Goal: Entertainment & Leisure: Browse casually

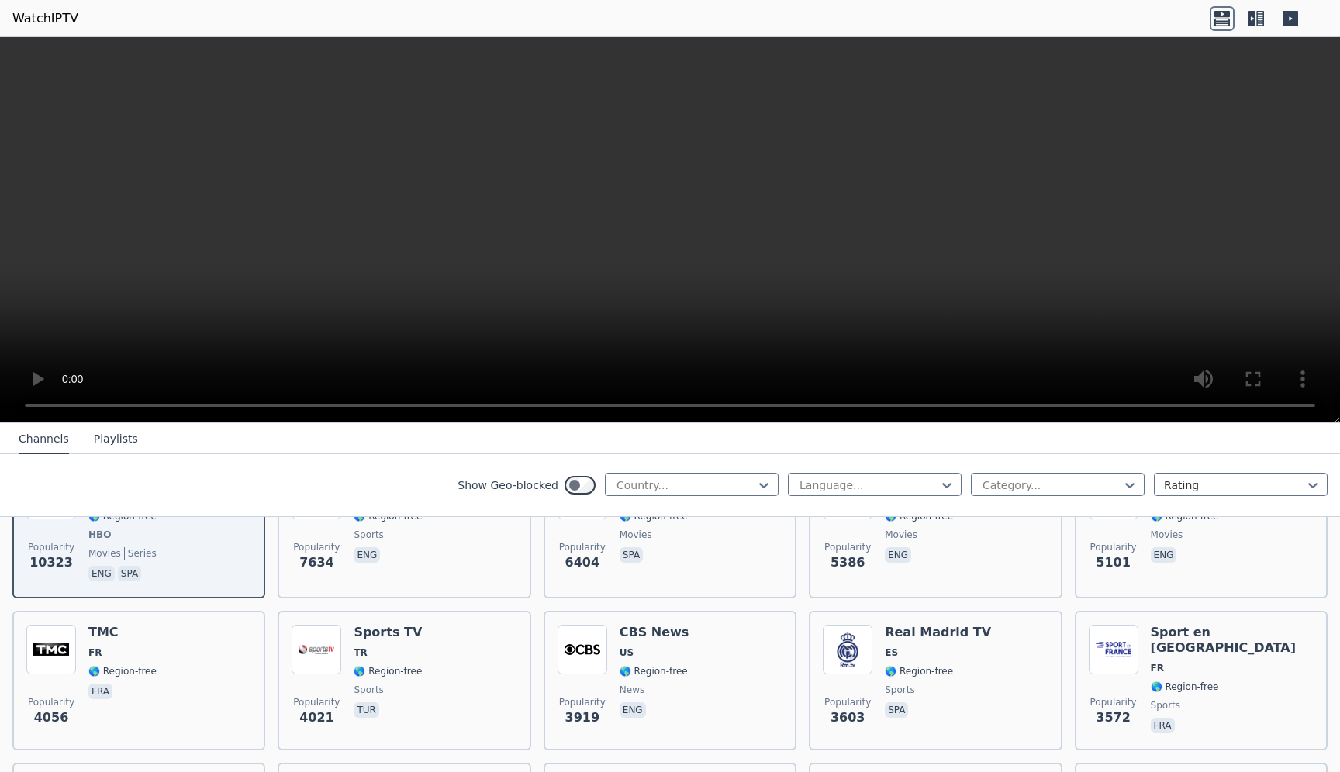
scroll to position [178, 0]
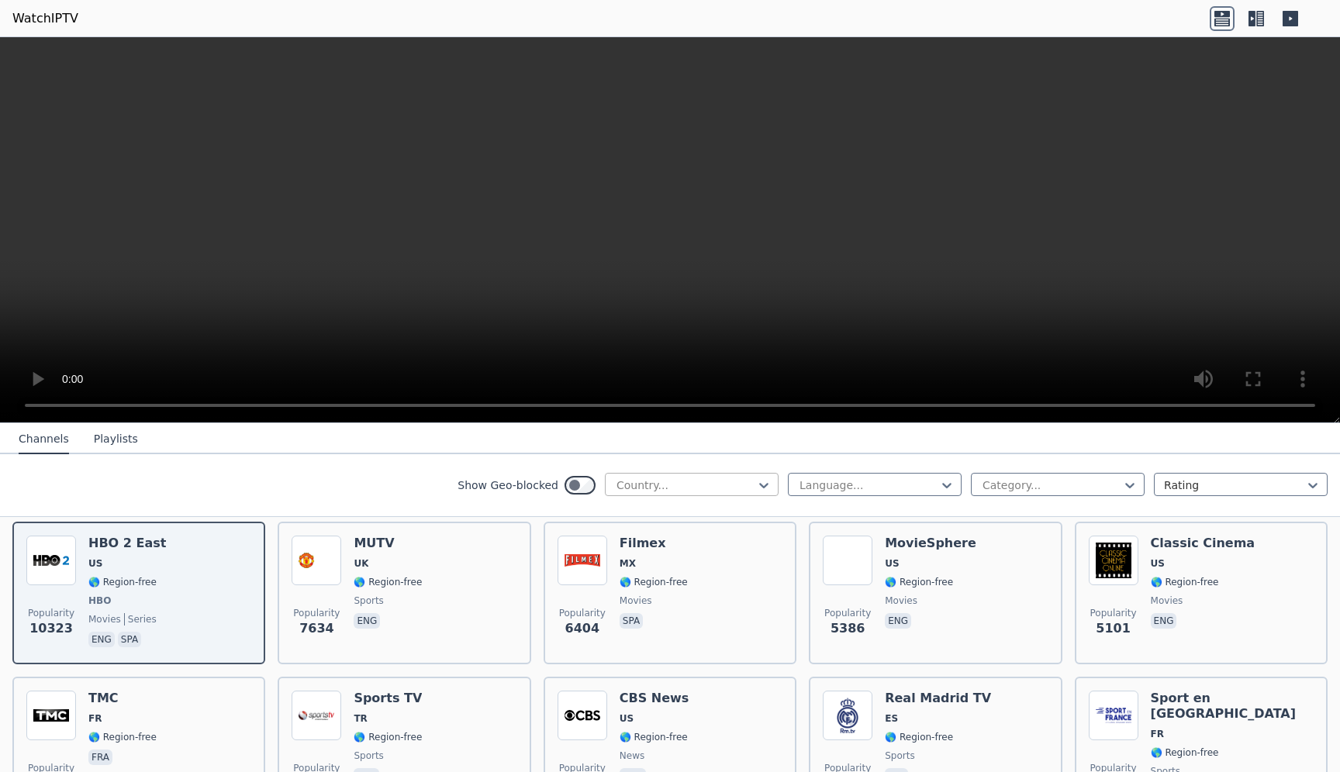
click at [697, 485] on div at bounding box center [685, 486] width 141 height 16
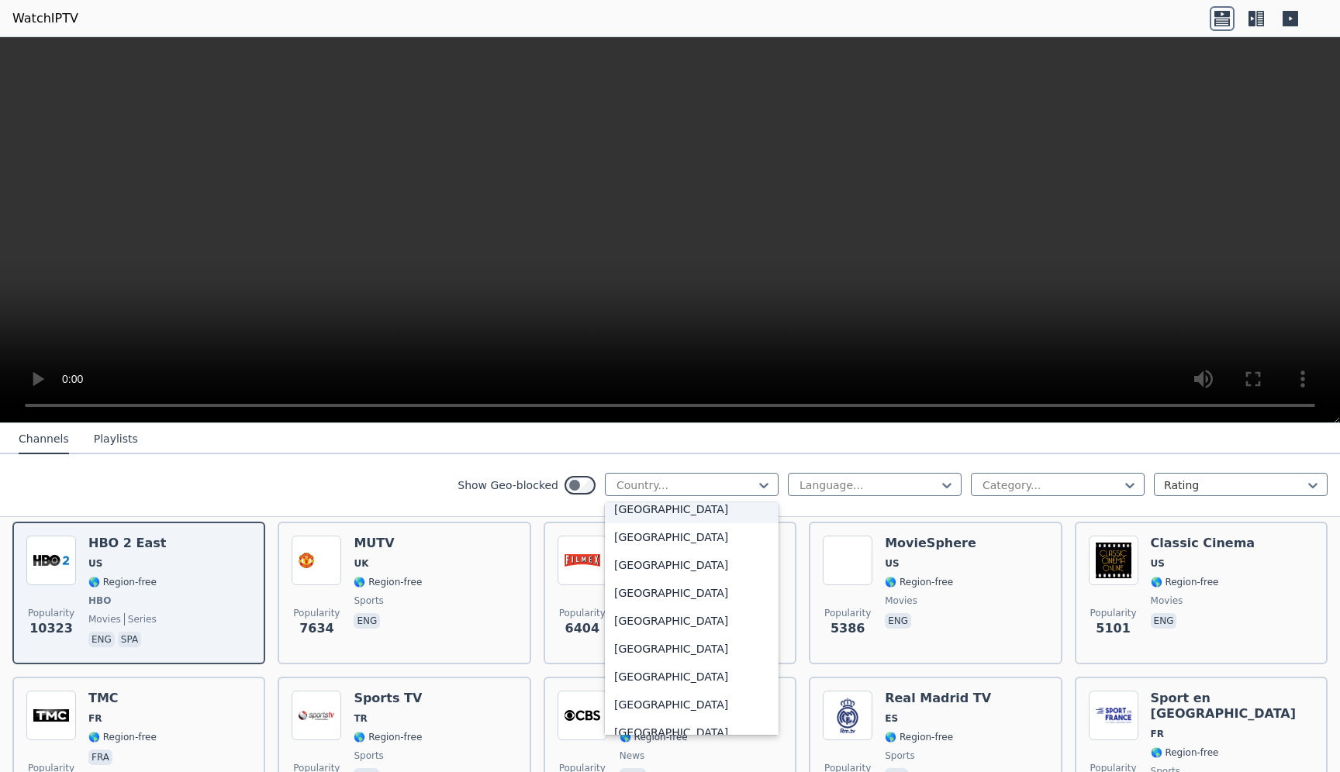
scroll to position [2268, 0]
click at [658, 667] on div "[GEOGRAPHIC_DATA]" at bounding box center [692, 653] width 174 height 28
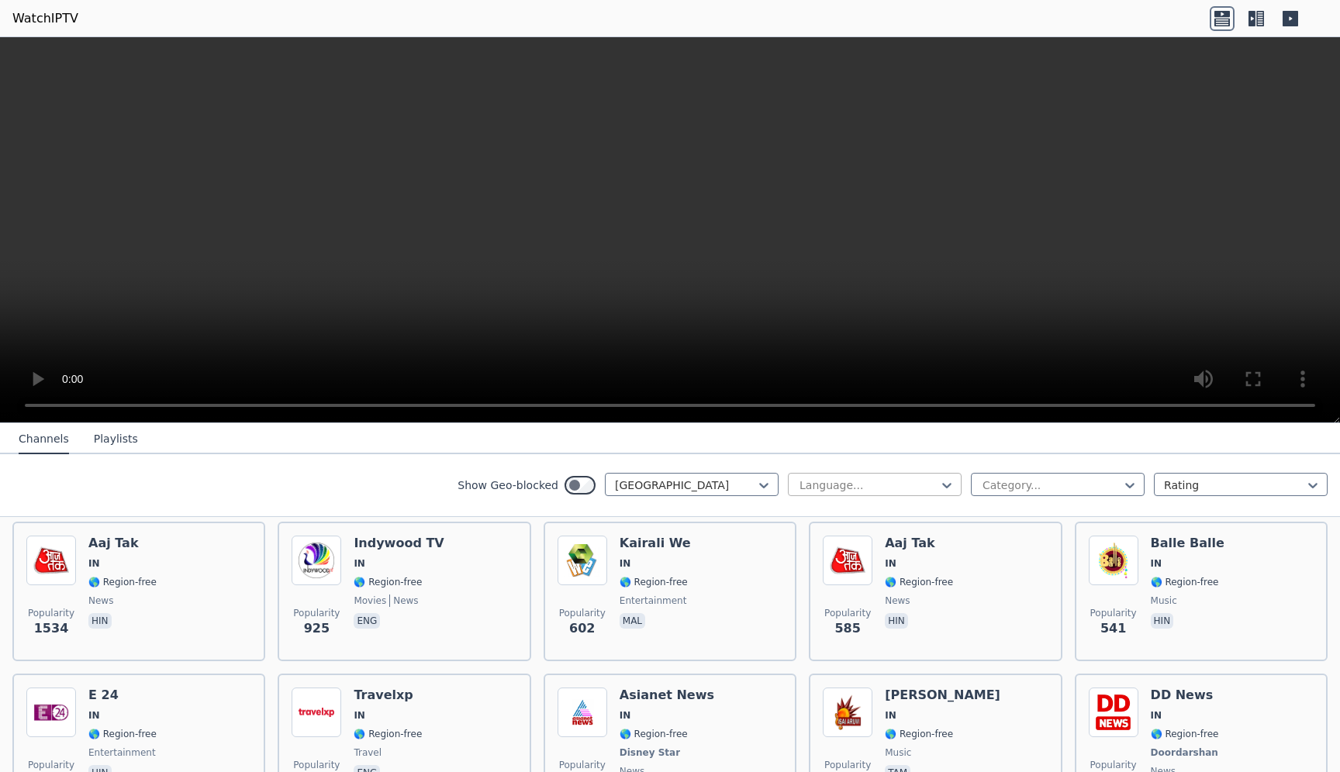
click at [889, 485] on div at bounding box center [868, 486] width 141 height 16
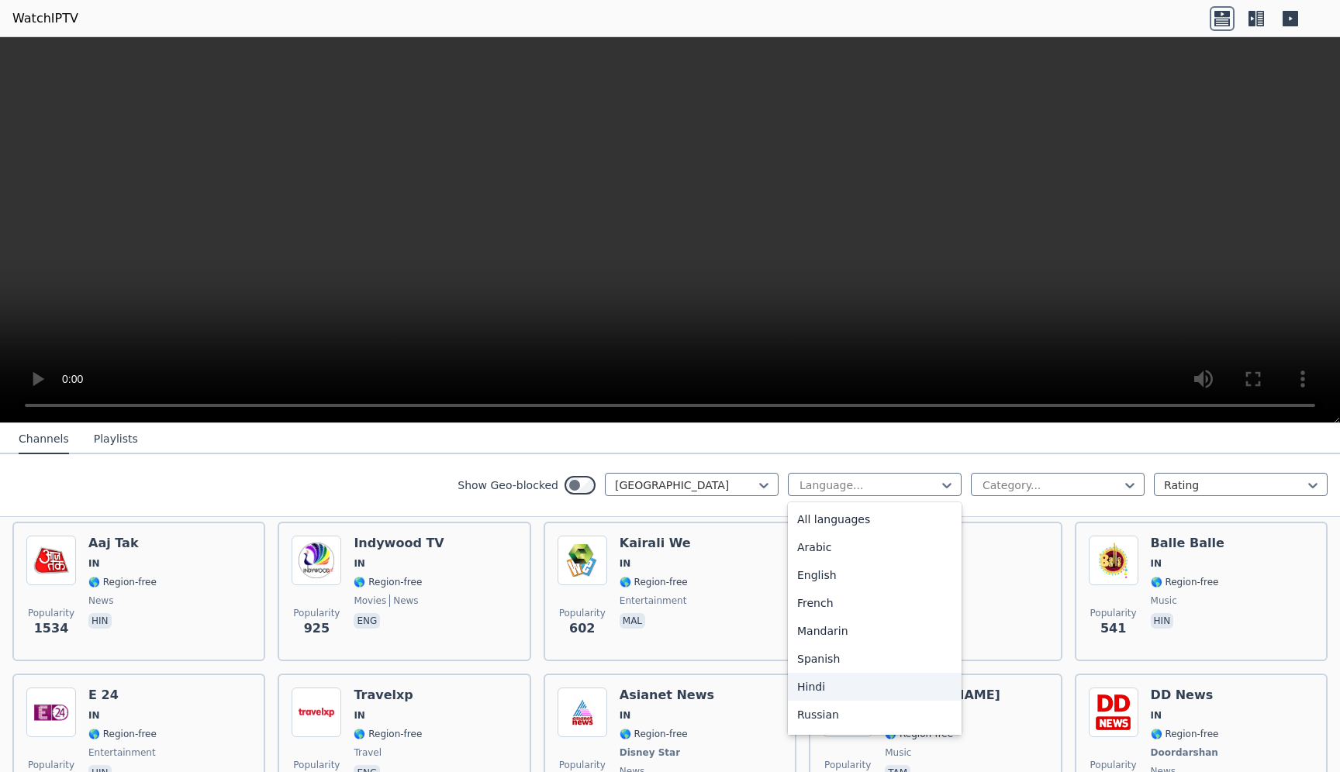
click at [830, 693] on div "Hindi" at bounding box center [875, 687] width 174 height 28
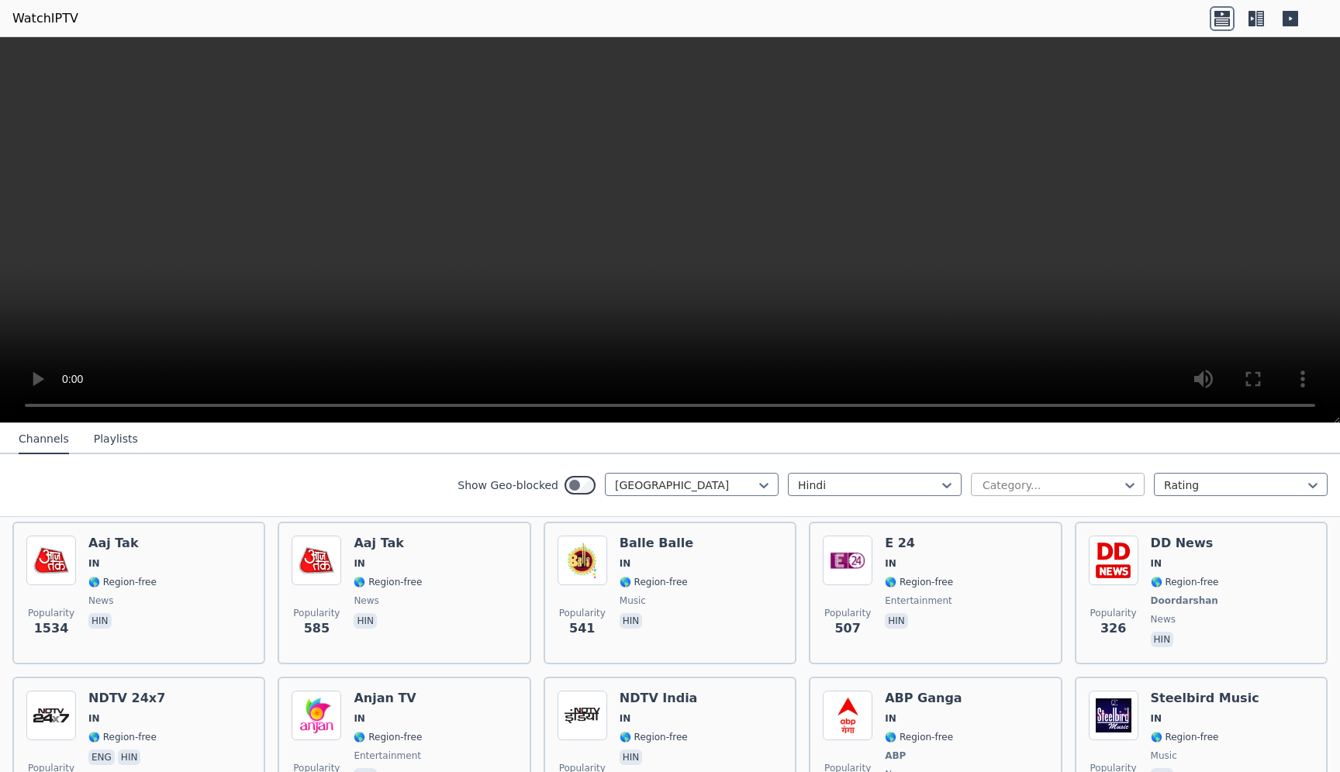
click at [1039, 480] on div at bounding box center [1051, 486] width 141 height 16
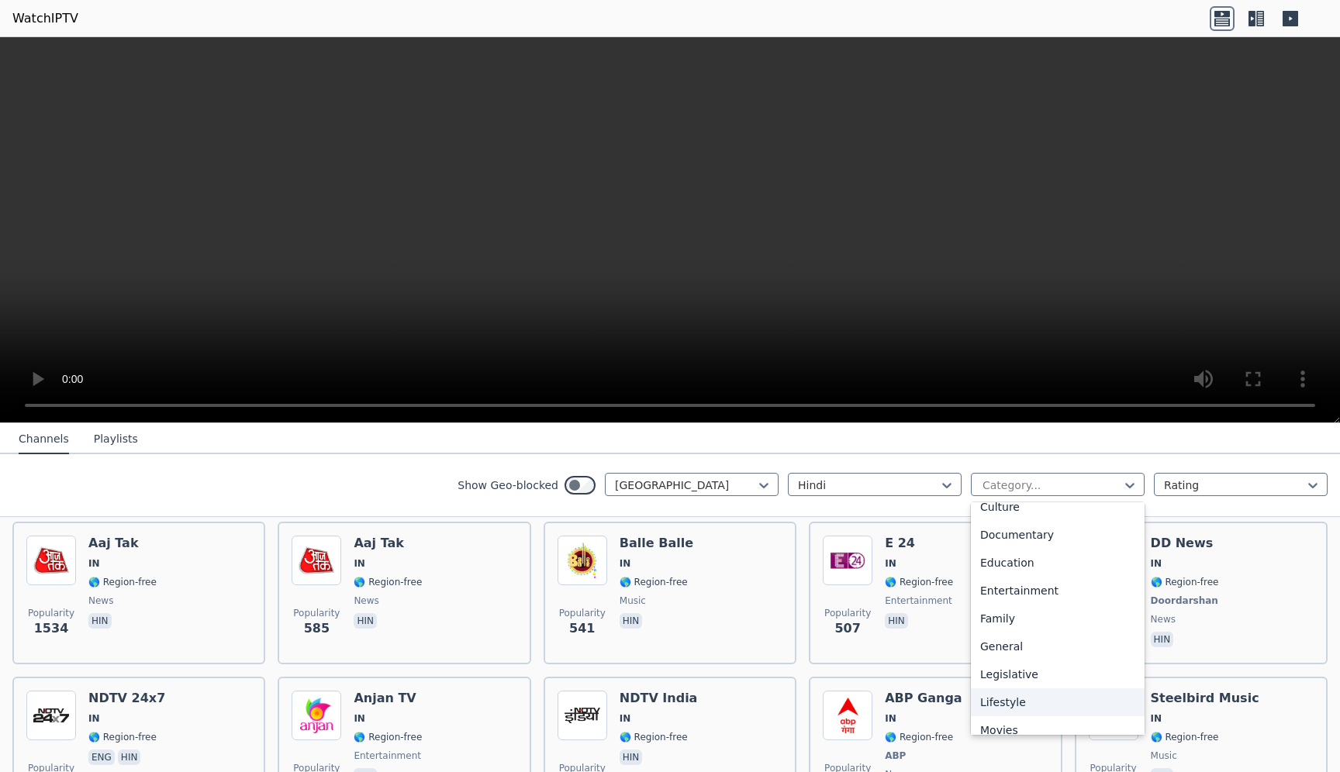
scroll to position [206, 0]
click at [1021, 583] on div "Entertainment" at bounding box center [1058, 593] width 174 height 28
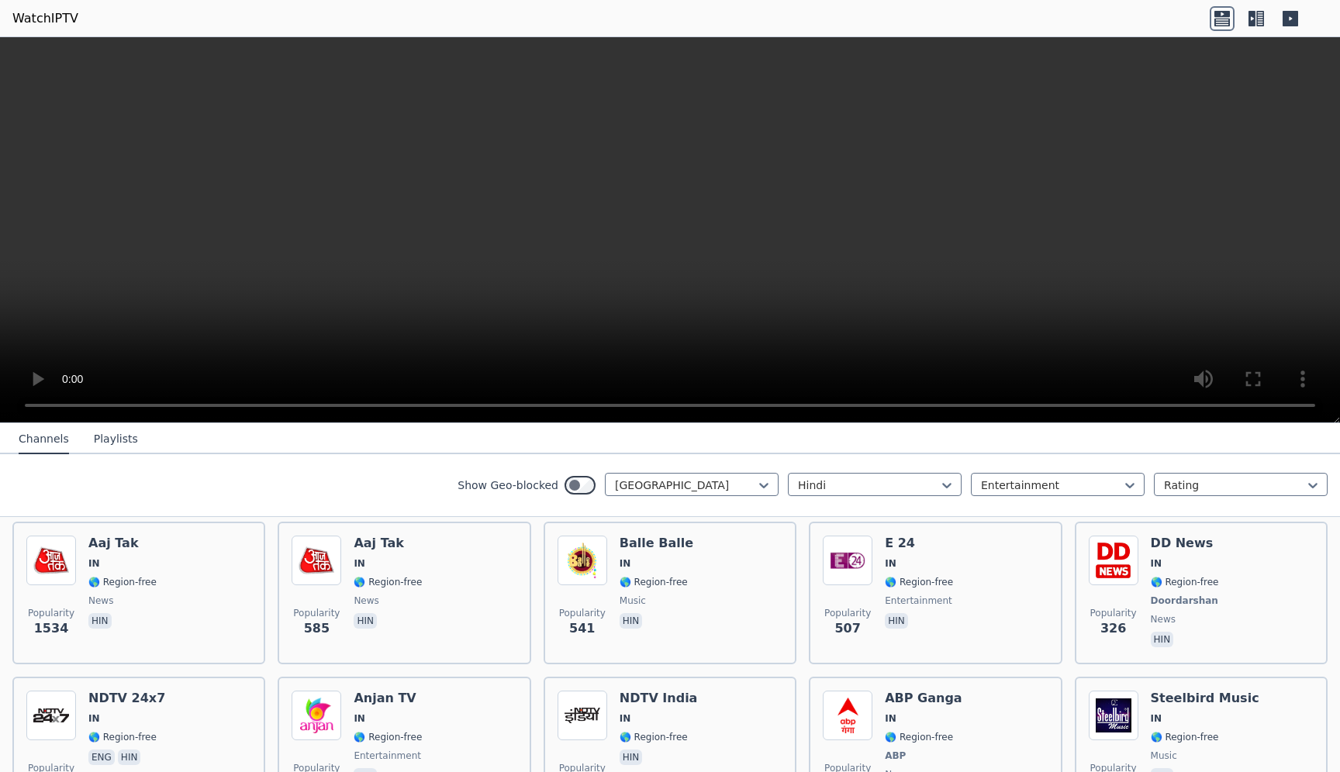
scroll to position [132, 0]
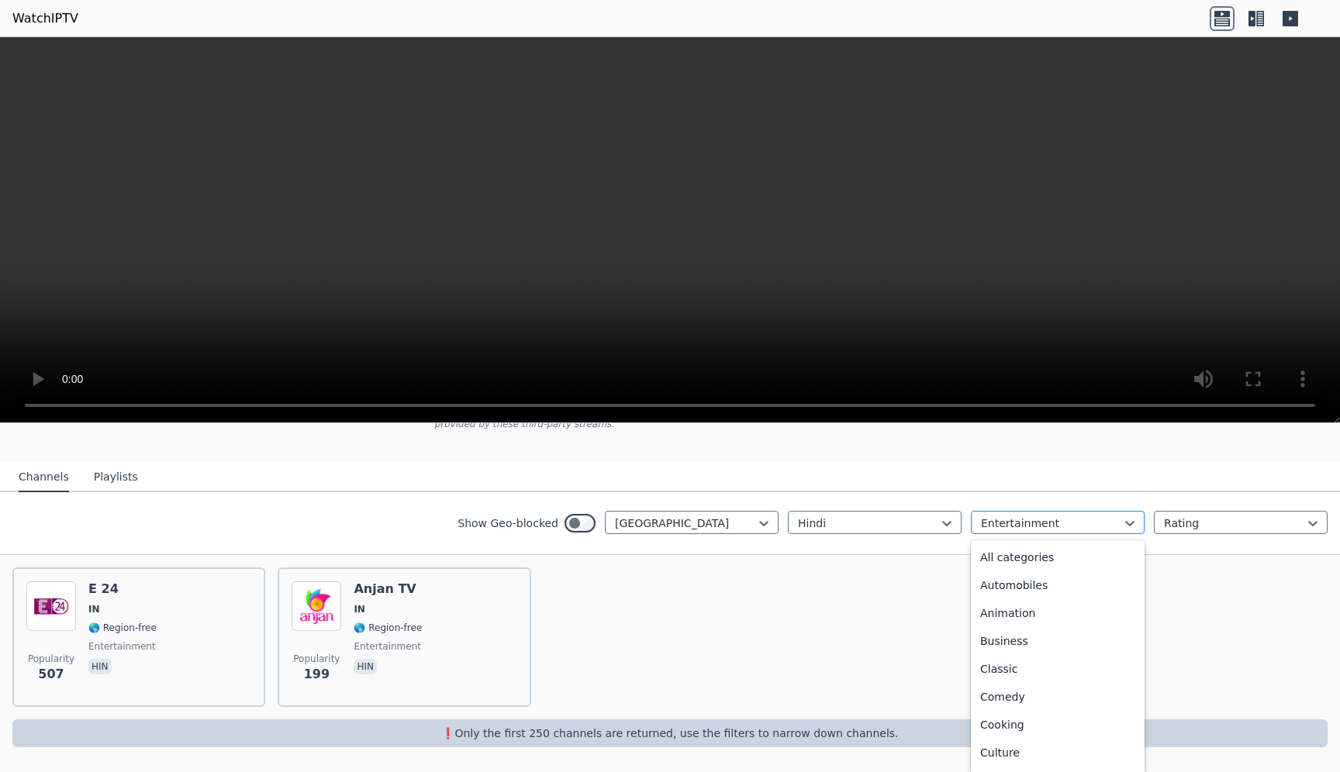
click at [1025, 523] on div at bounding box center [1051, 524] width 141 height 16
click at [1014, 565] on div "All categories" at bounding box center [1058, 557] width 174 height 28
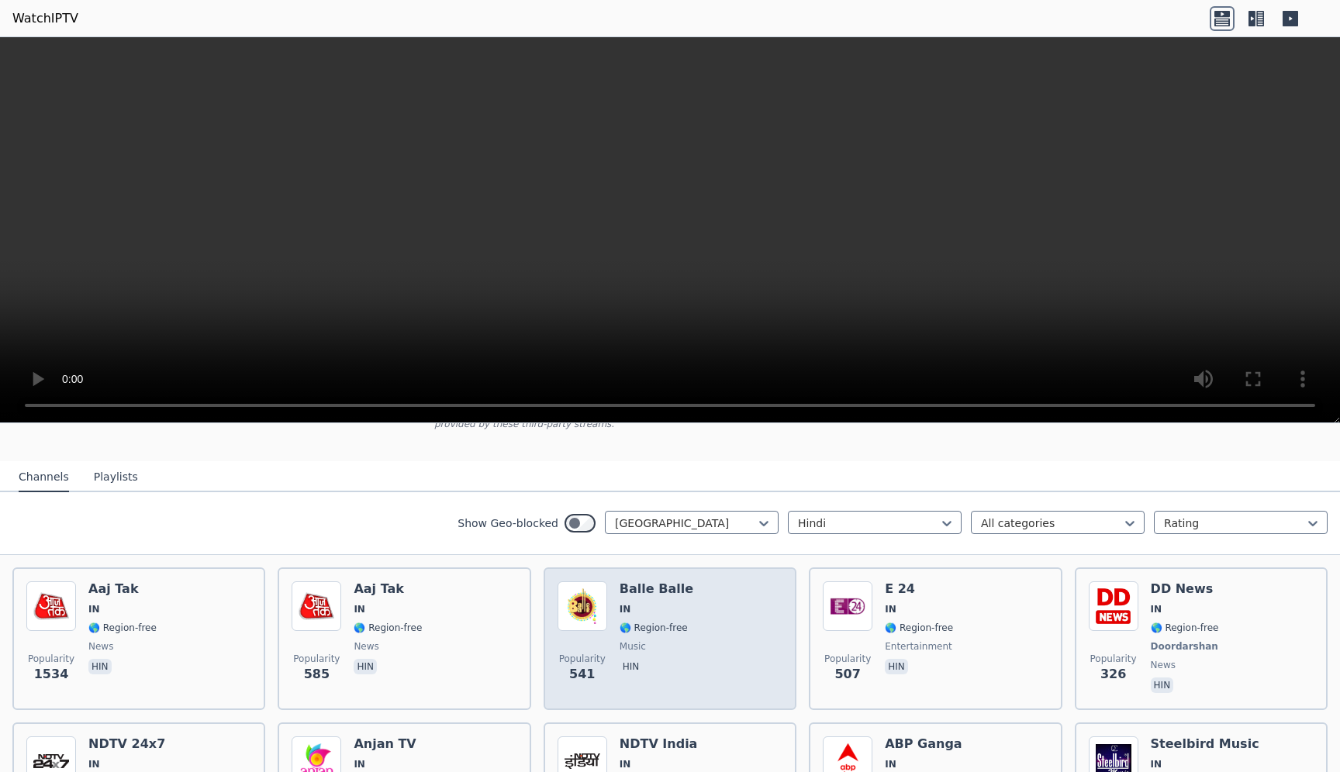
scroll to position [133, 0]
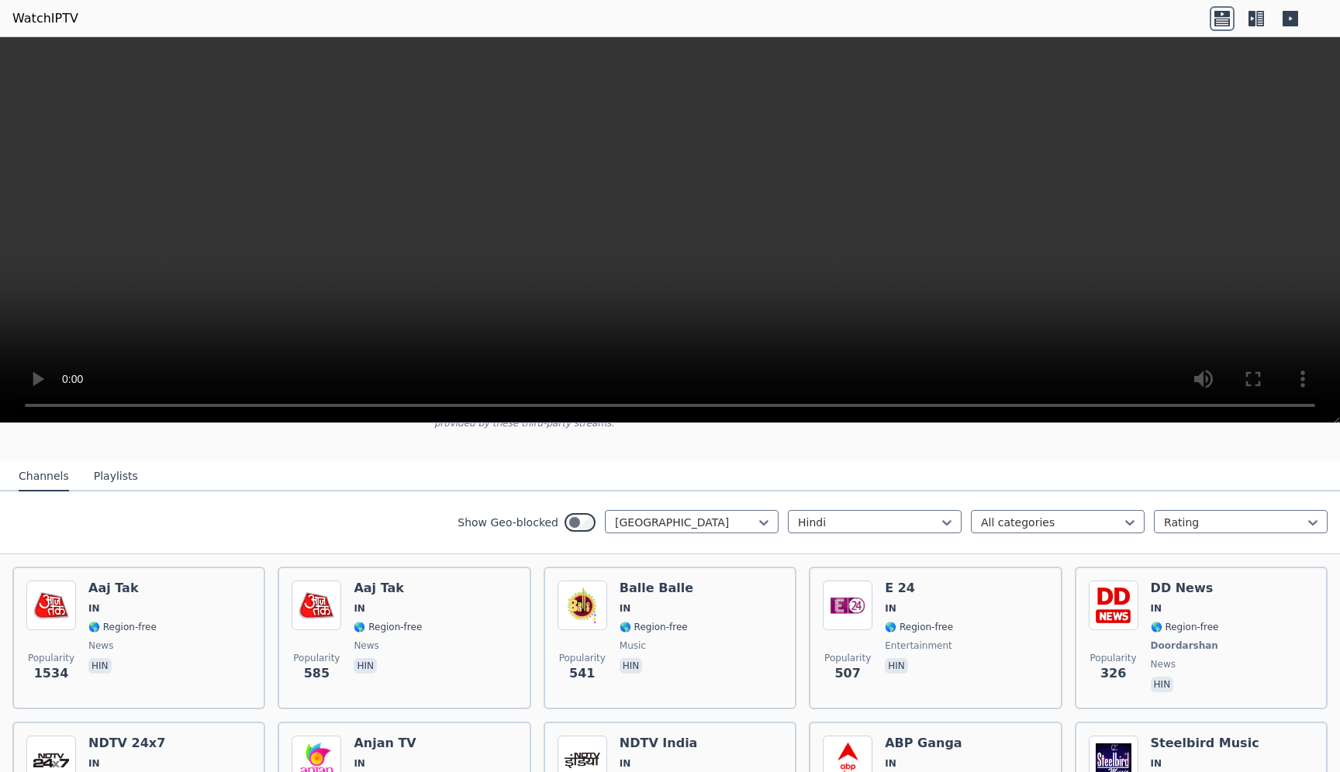
click at [112, 471] on button "Playlists" at bounding box center [116, 476] width 44 height 29
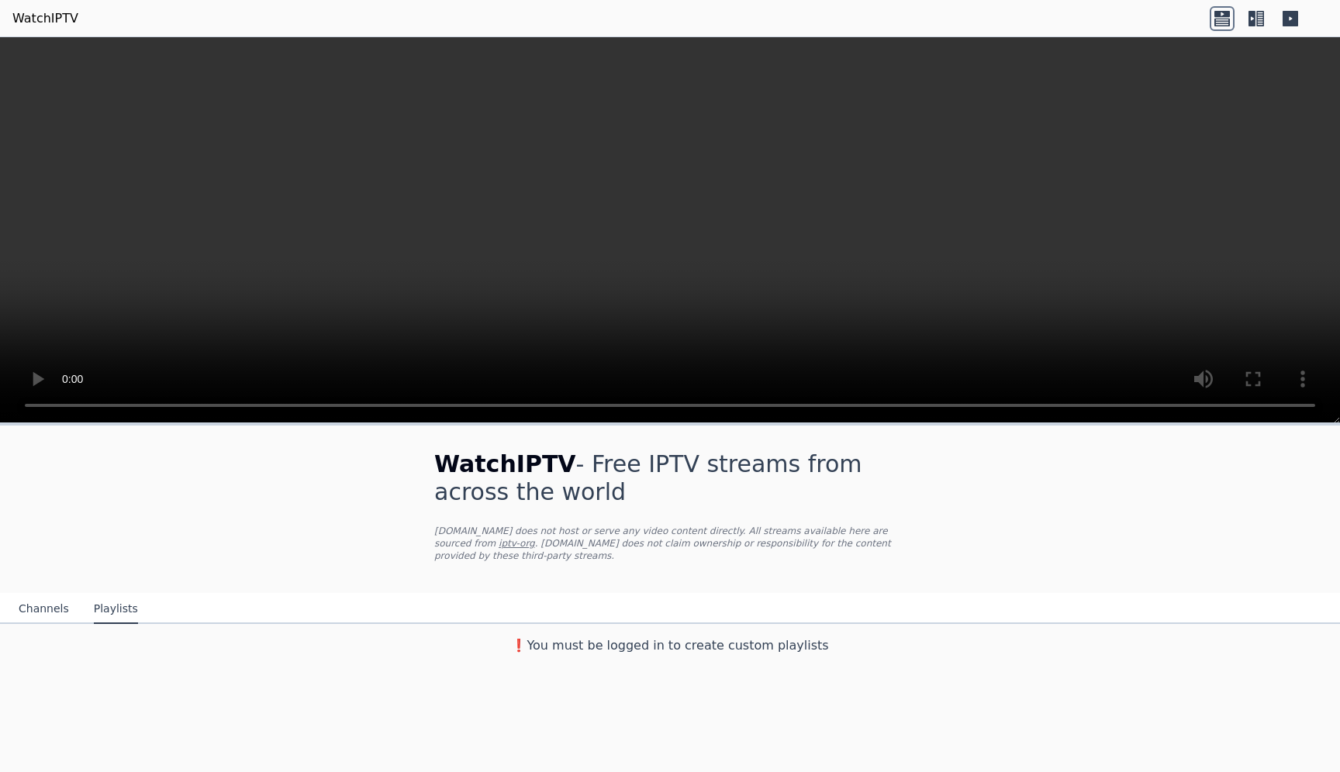
click at [59, 603] on button "Channels" at bounding box center [44, 609] width 50 height 29
